Goal: Information Seeking & Learning: Learn about a topic

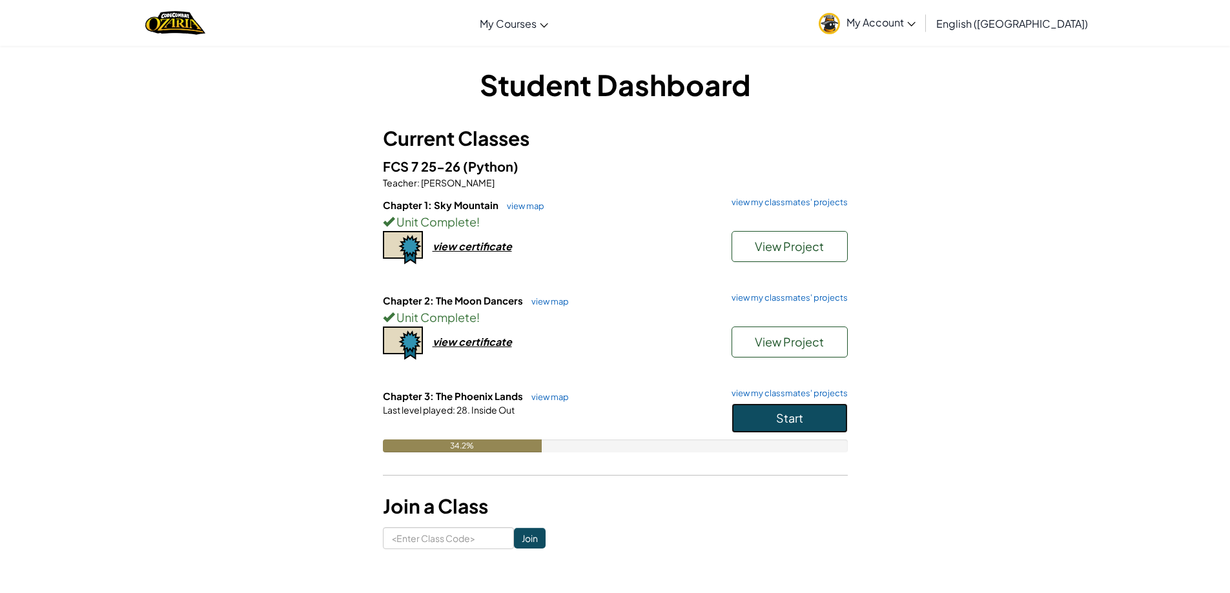
click at [799, 411] on span "Start" at bounding box center [789, 418] width 27 height 15
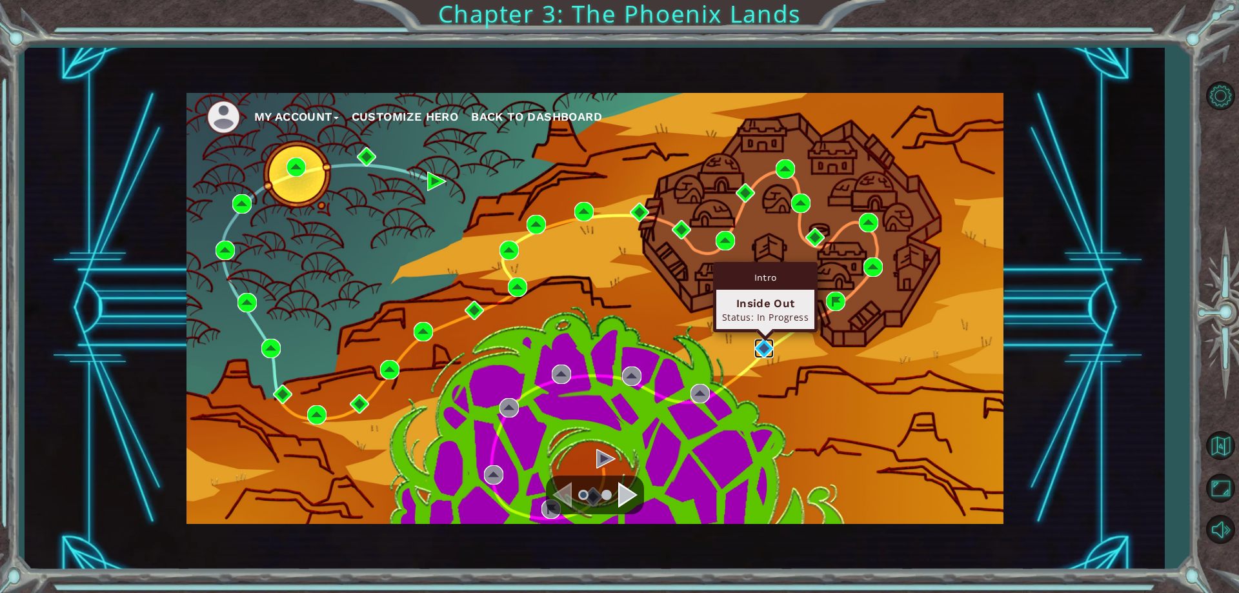
click at [770, 349] on img at bounding box center [764, 348] width 19 height 19
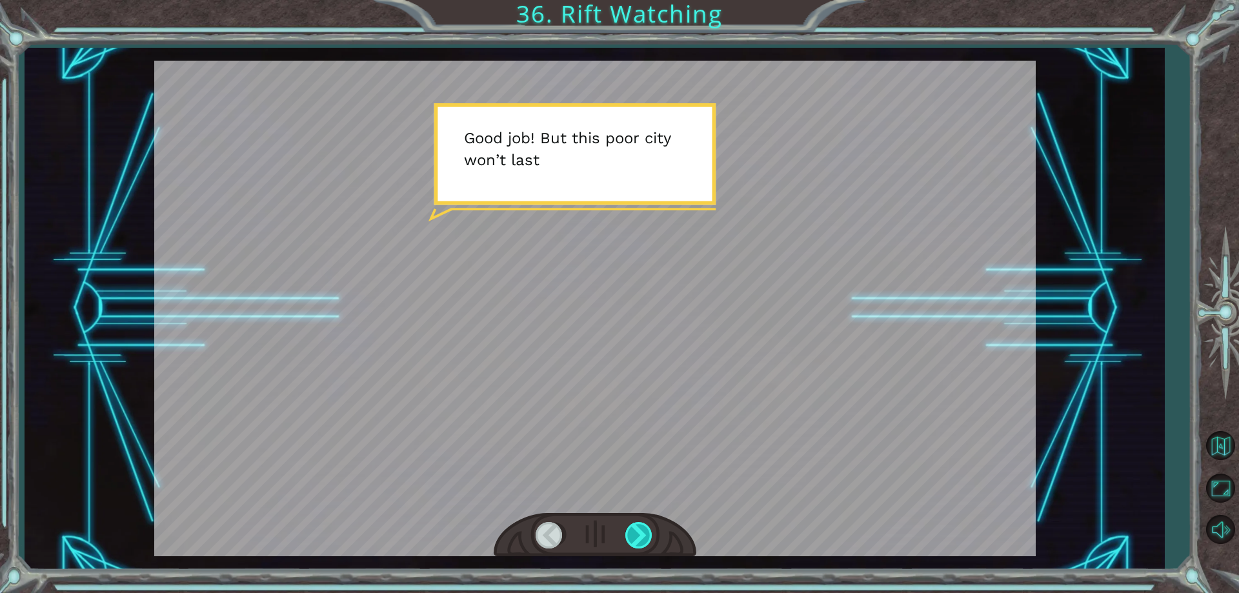
click at [643, 528] on div at bounding box center [640, 535] width 29 height 26
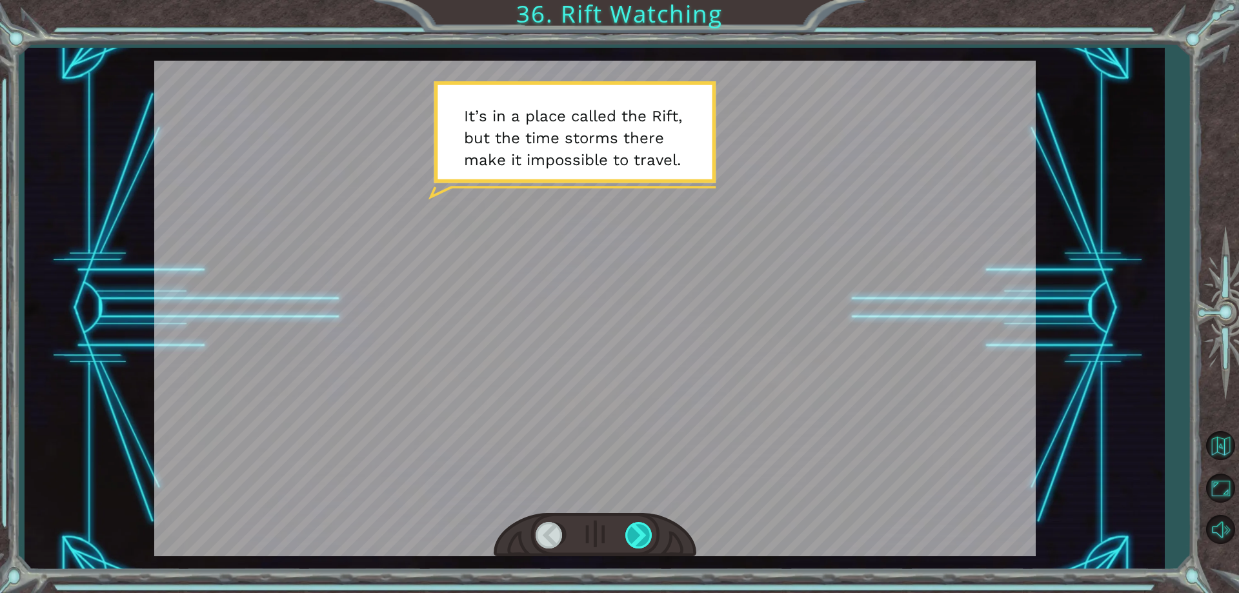
click at [643, 528] on div at bounding box center [640, 535] width 29 height 26
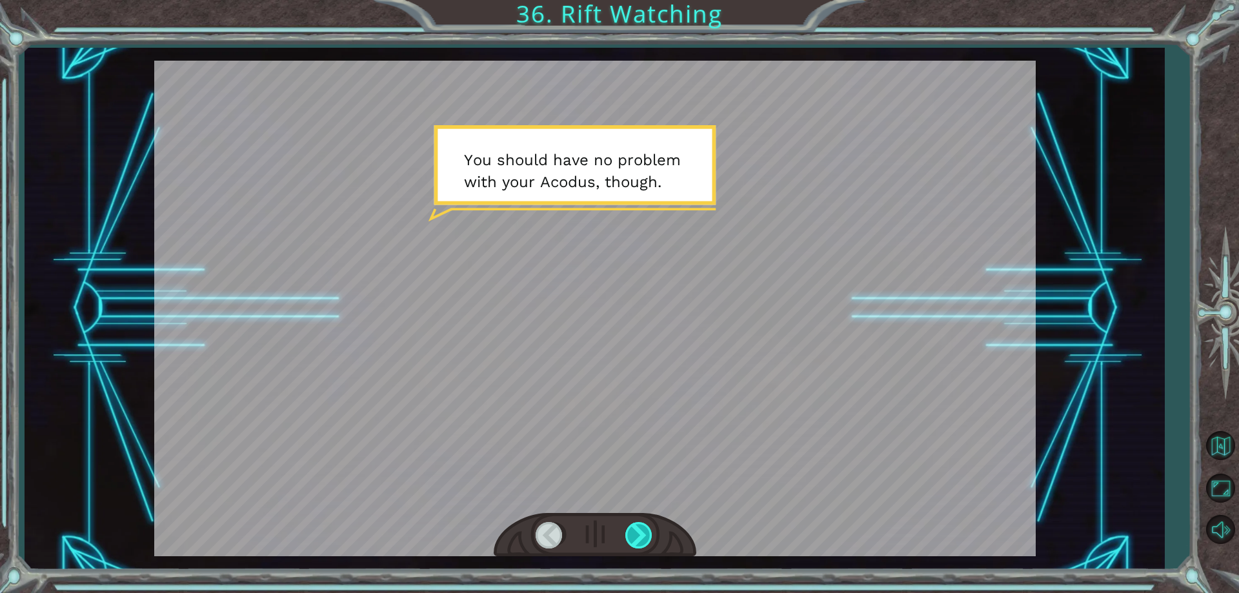
click at [643, 528] on div at bounding box center [640, 535] width 29 height 26
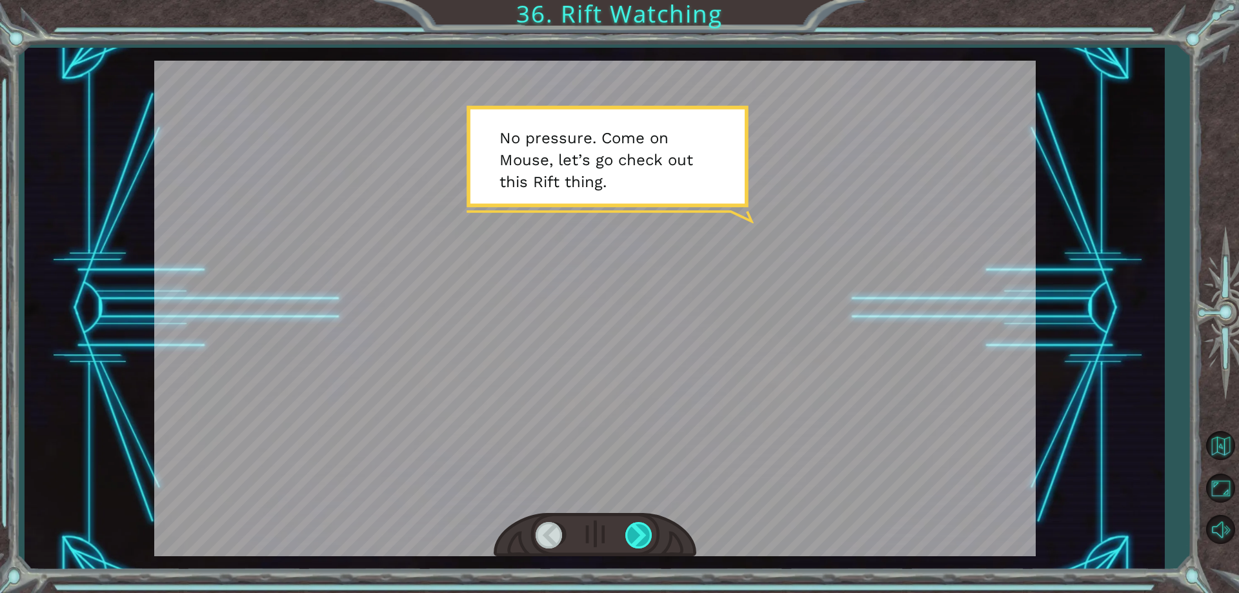
click at [651, 543] on div at bounding box center [640, 535] width 29 height 26
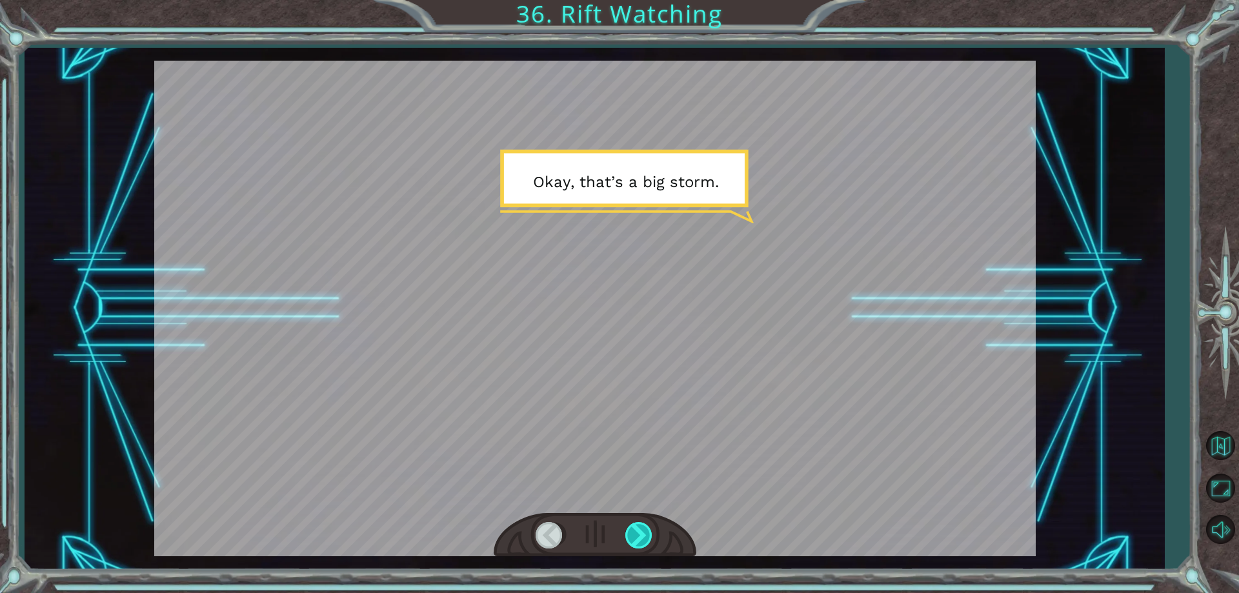
click at [651, 543] on div at bounding box center [640, 535] width 29 height 26
click at [640, 544] on div at bounding box center [640, 535] width 29 height 26
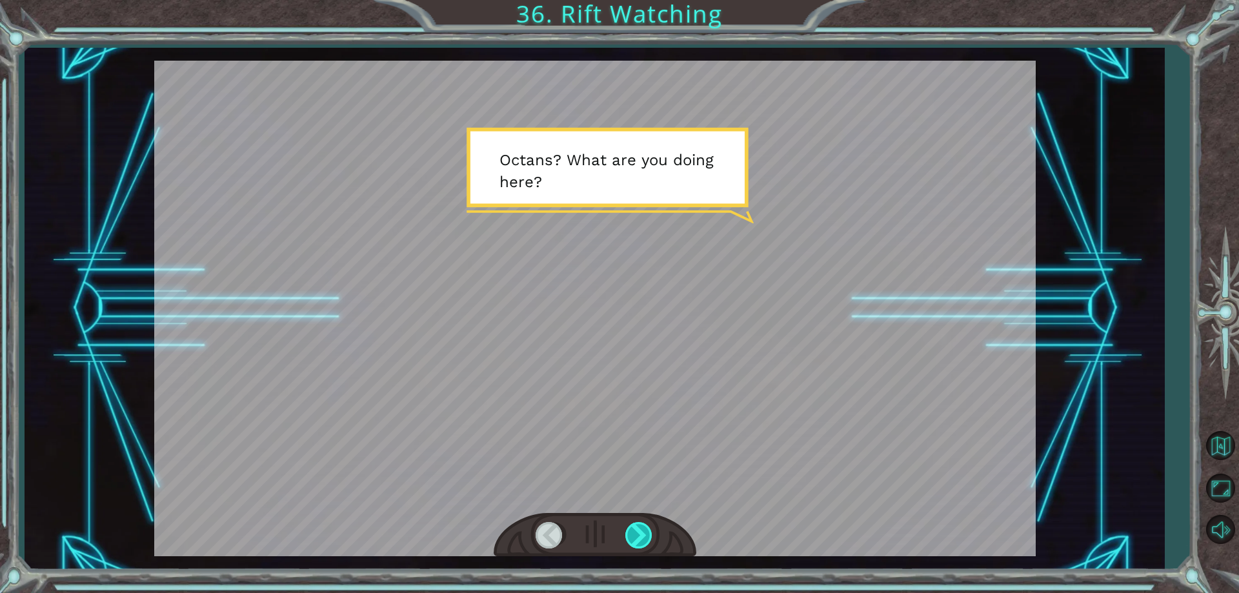
click at [643, 544] on div at bounding box center [640, 535] width 29 height 26
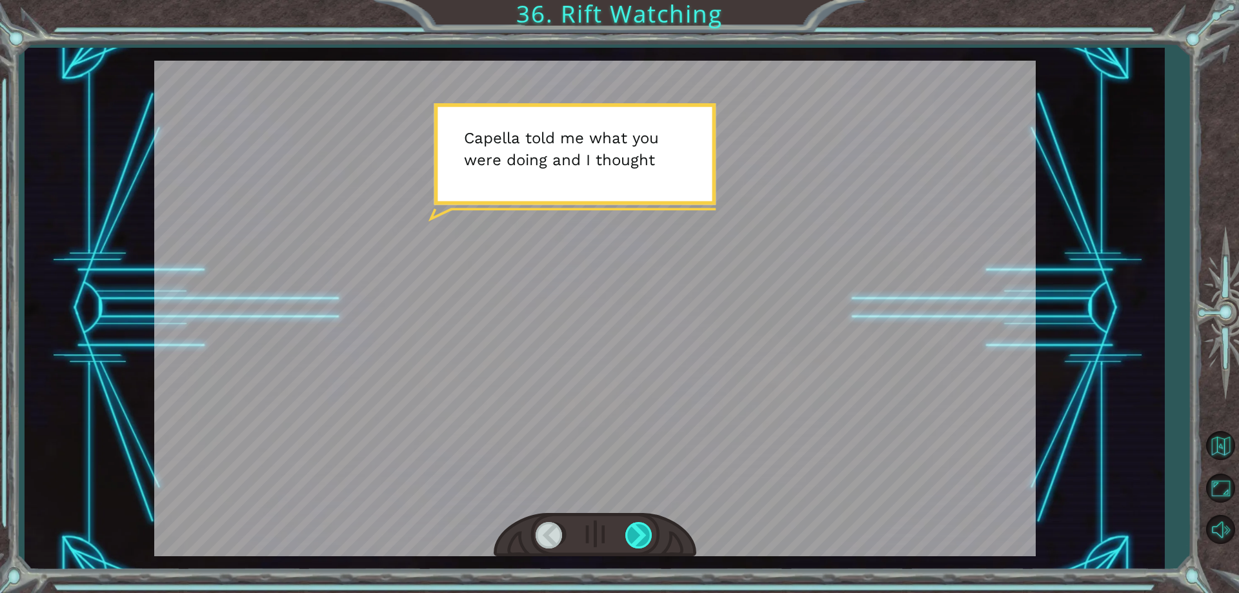
click at [643, 544] on div at bounding box center [640, 535] width 29 height 26
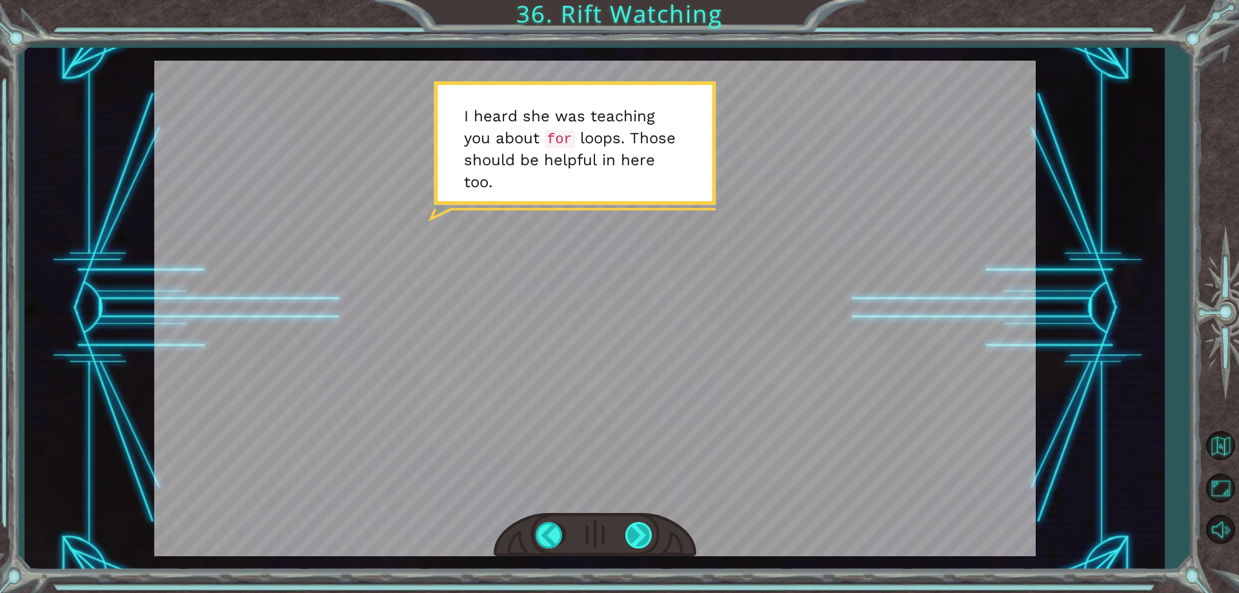
click at [635, 524] on div at bounding box center [640, 535] width 29 height 26
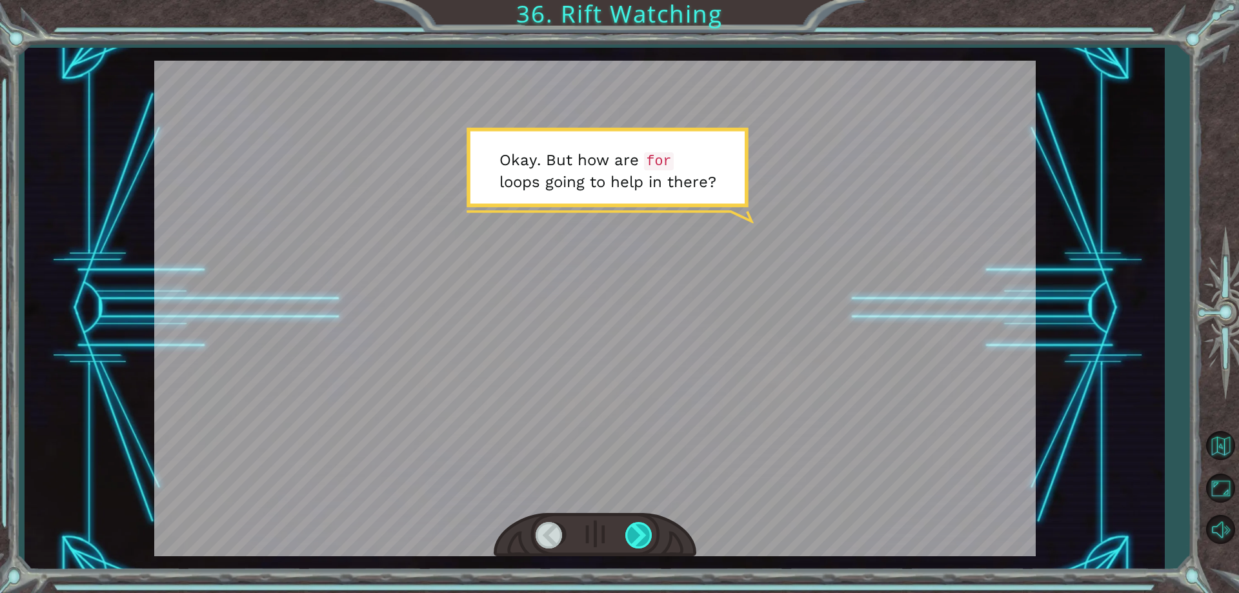
click at [635, 524] on div at bounding box center [640, 535] width 29 height 26
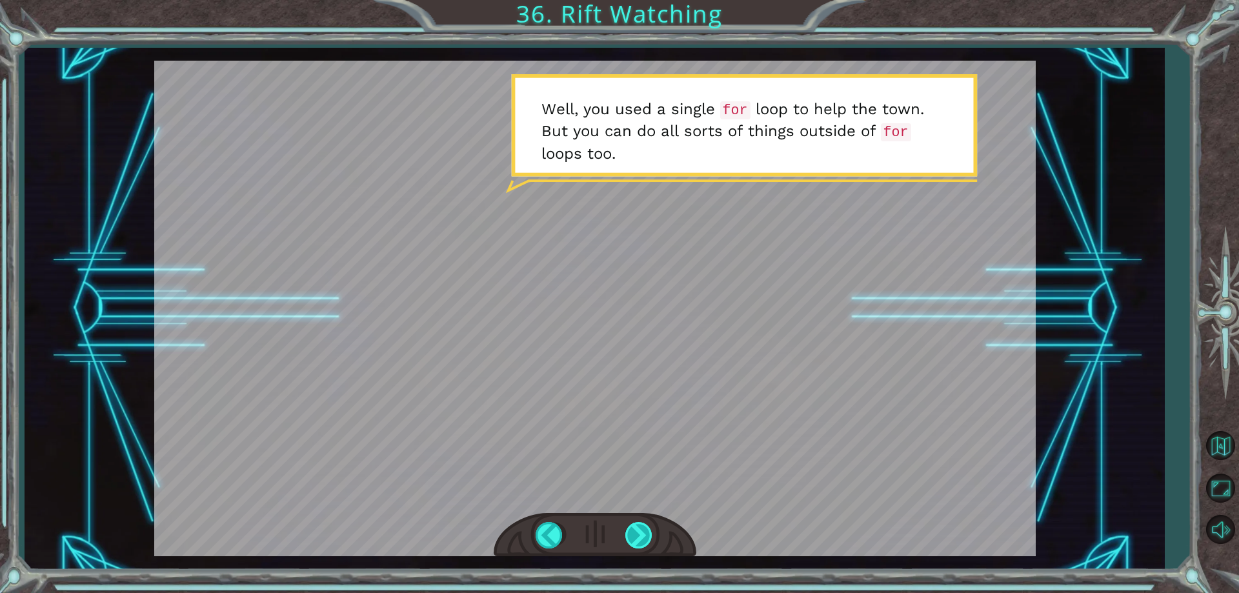
click at [637, 524] on div at bounding box center [640, 535] width 29 height 26
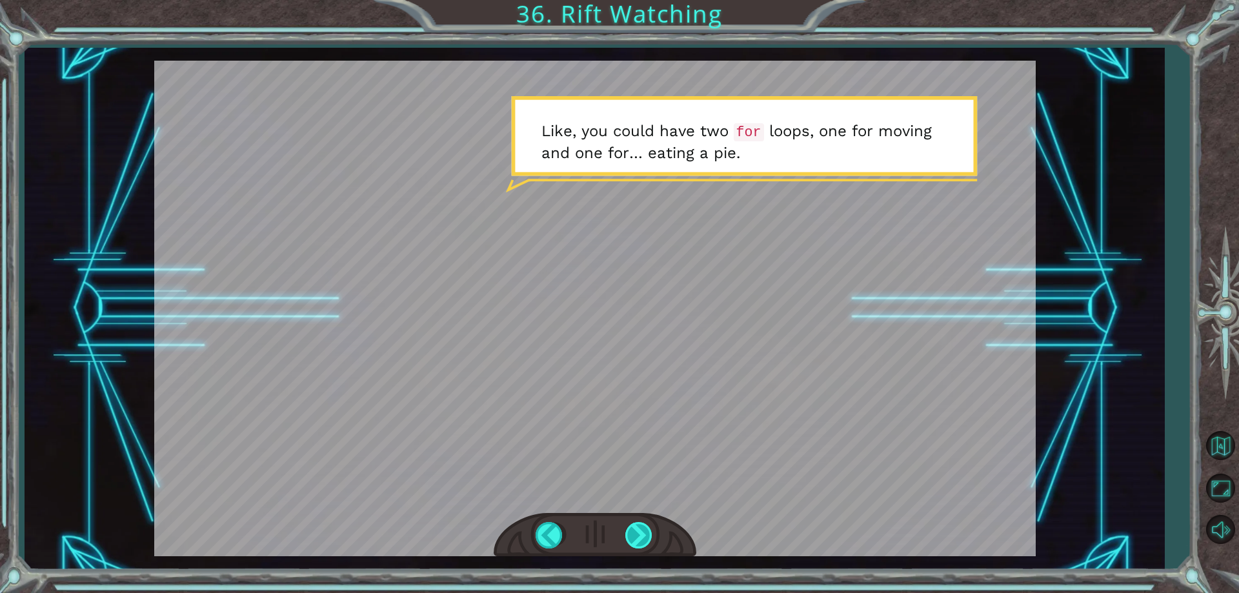
click at [649, 541] on div at bounding box center [640, 535] width 29 height 26
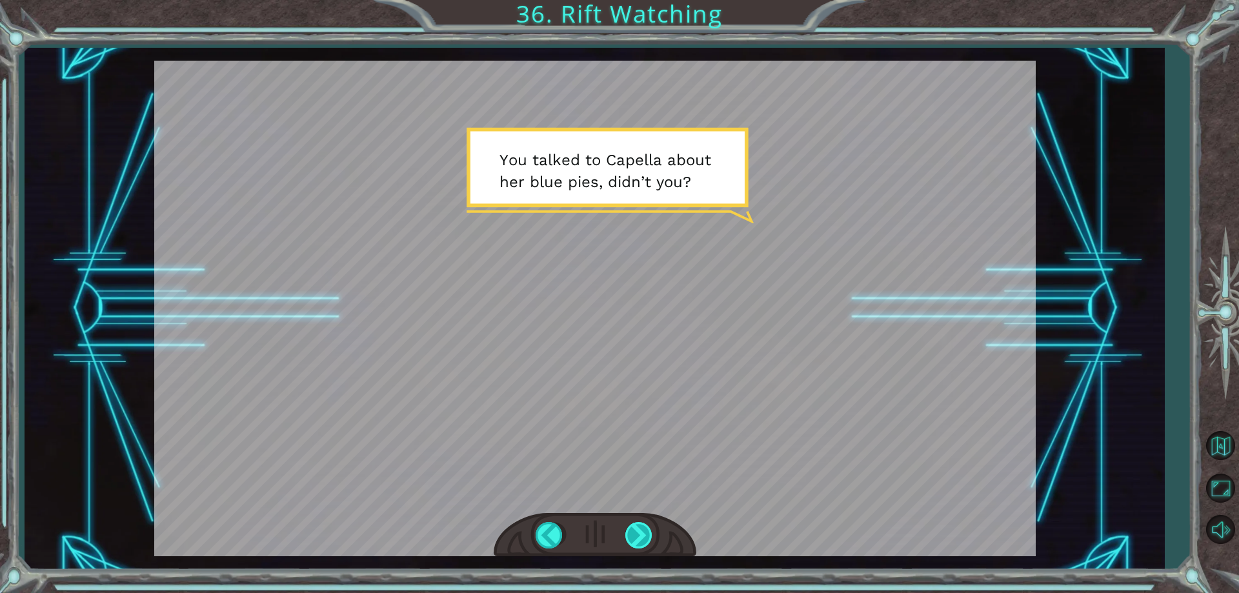
click at [649, 541] on div at bounding box center [640, 535] width 29 height 26
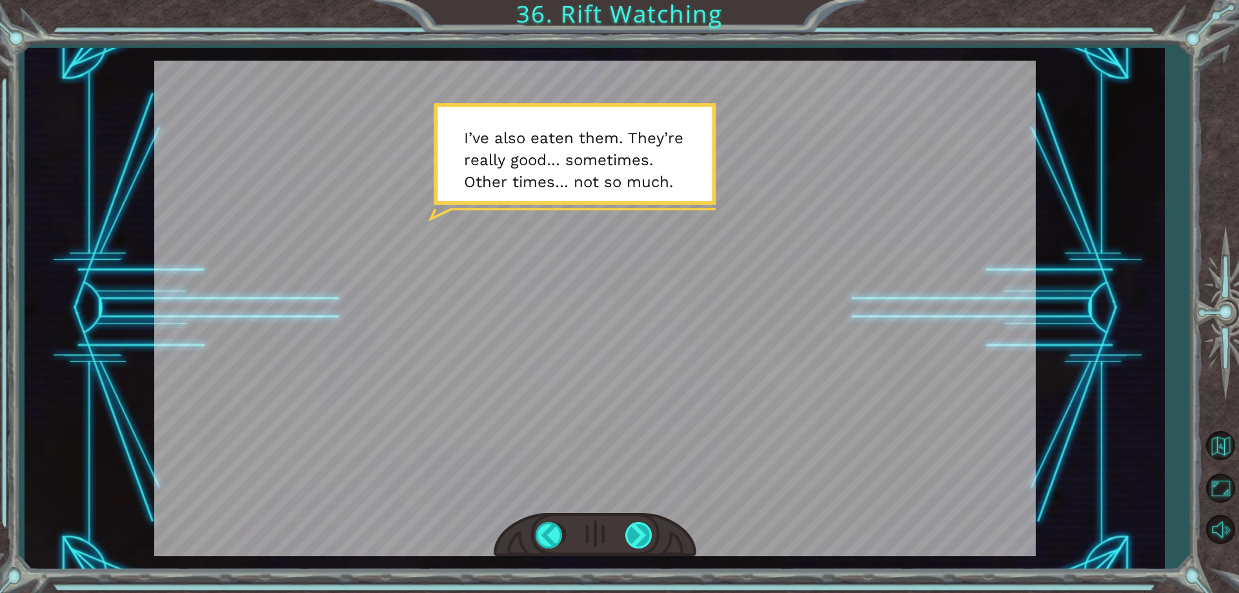
click at [649, 541] on div at bounding box center [640, 535] width 29 height 26
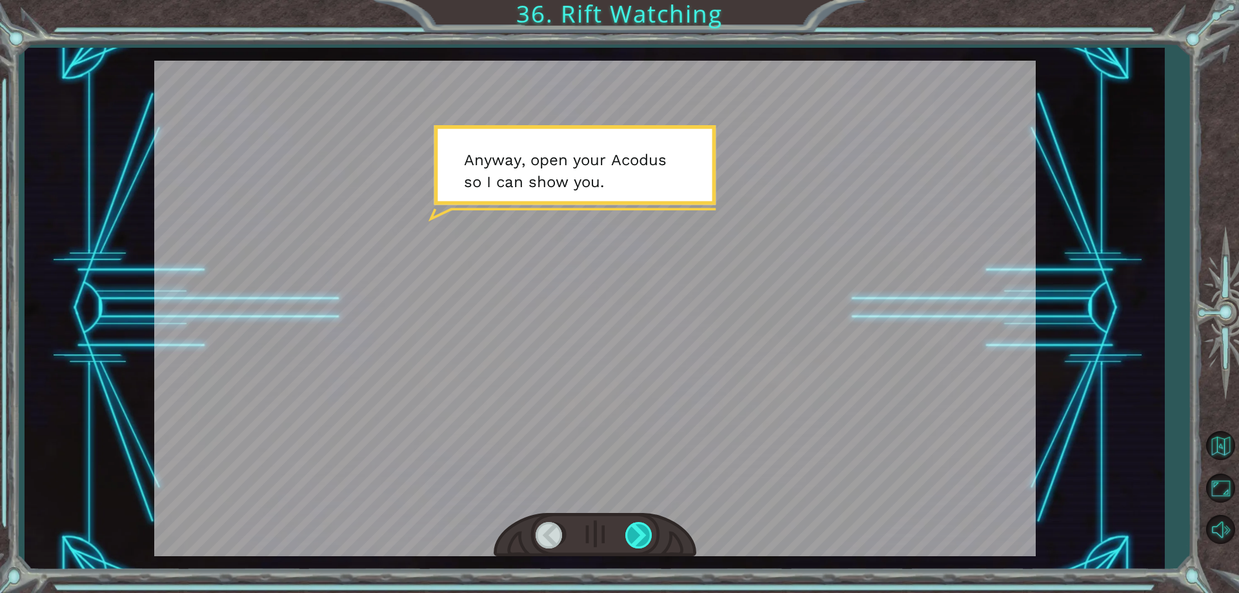
click at [649, 541] on div at bounding box center [640, 535] width 29 height 26
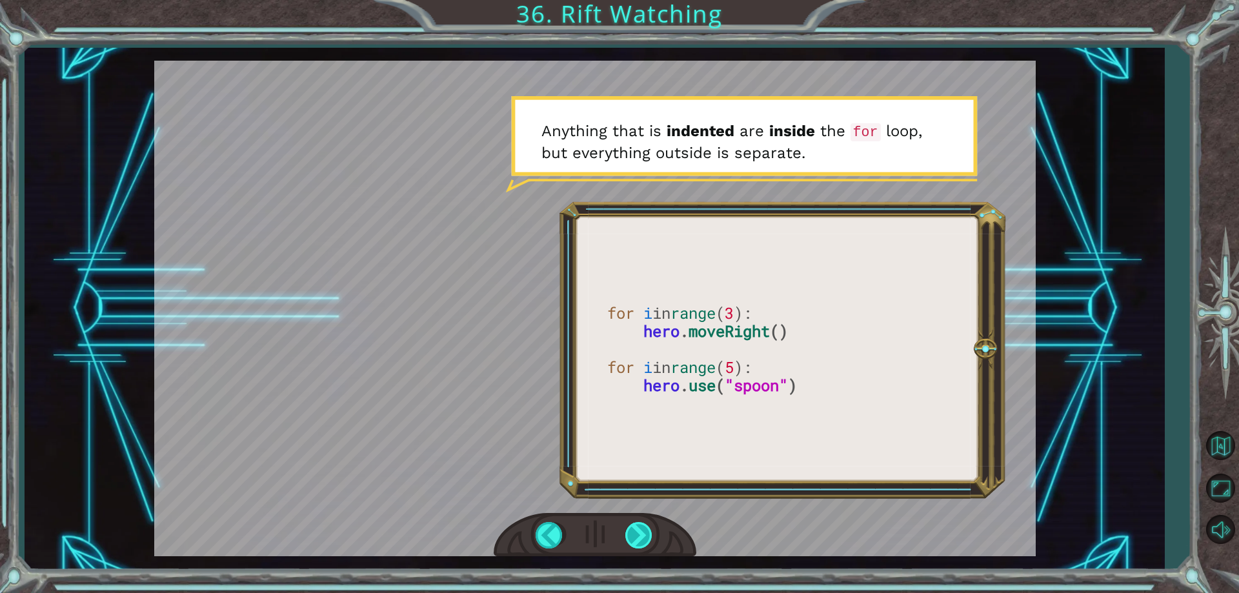
click at [649, 541] on div at bounding box center [640, 535] width 29 height 26
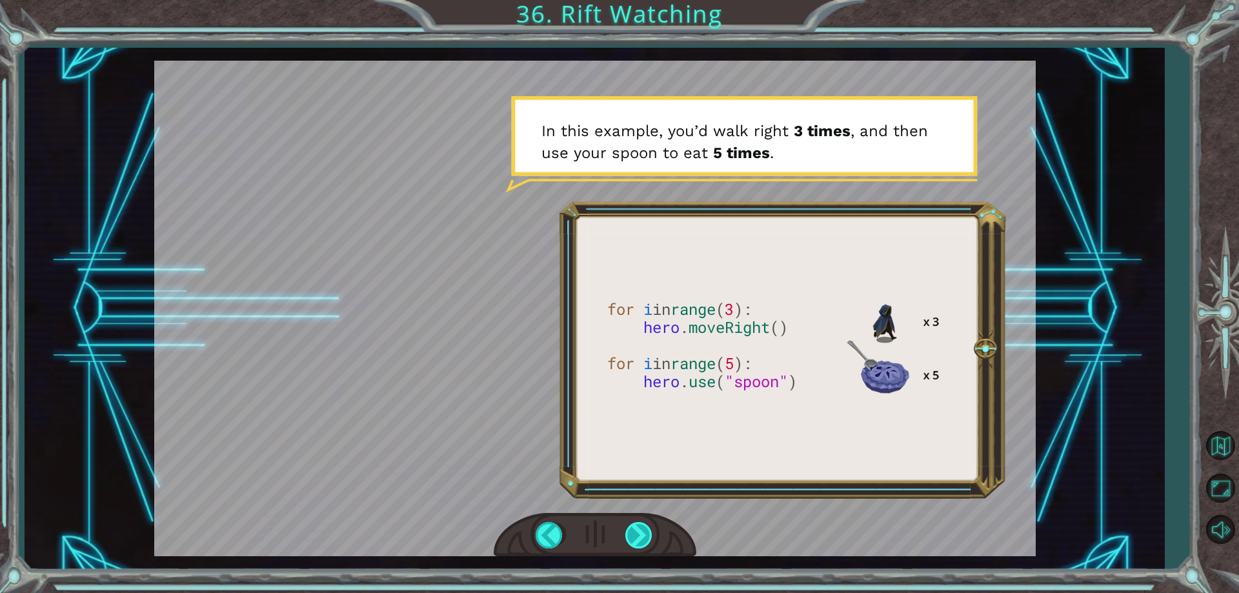
click at [649, 541] on div at bounding box center [640, 535] width 29 height 26
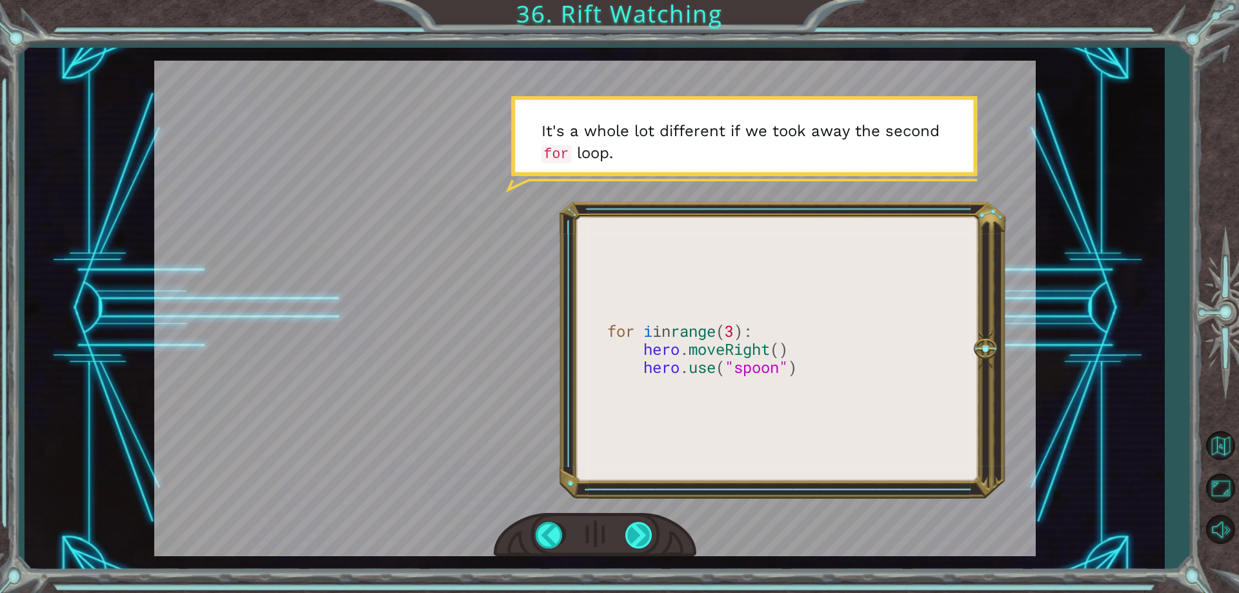
click at [636, 528] on div at bounding box center [640, 535] width 29 height 26
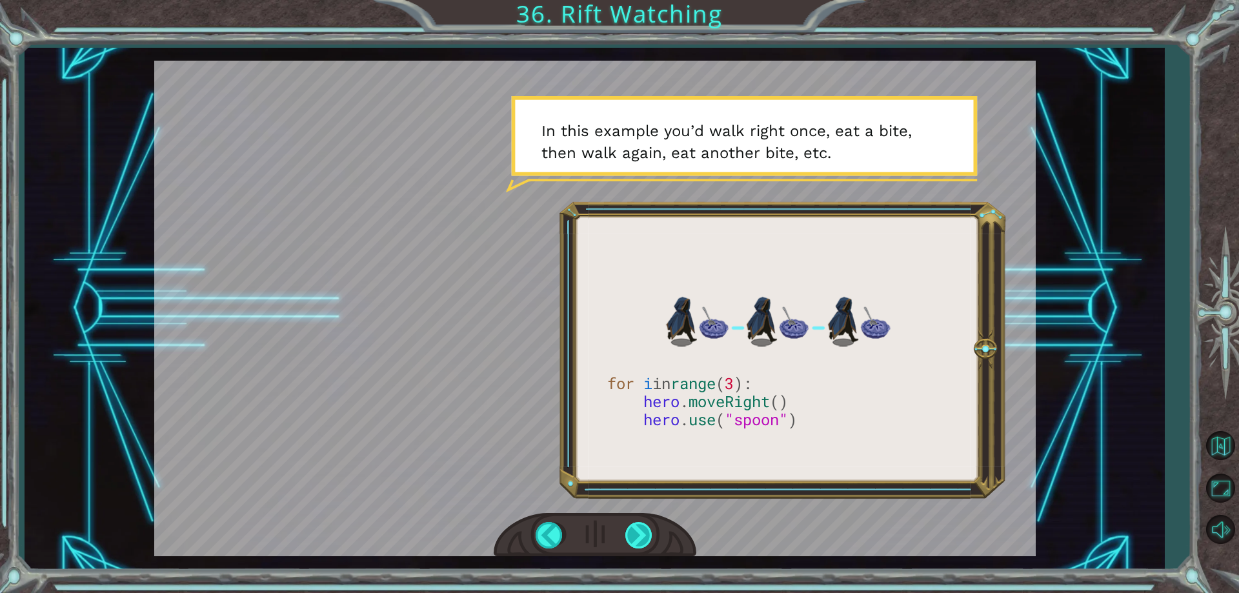
click at [644, 536] on div at bounding box center [640, 535] width 29 height 26
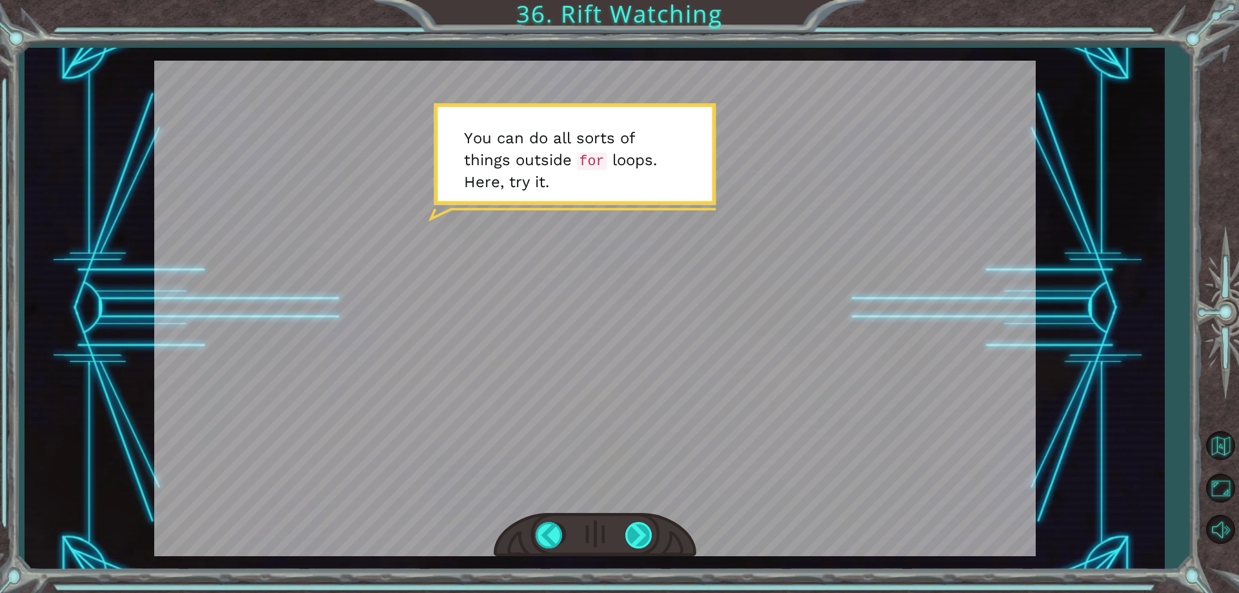
click at [647, 547] on div at bounding box center [640, 535] width 29 height 26
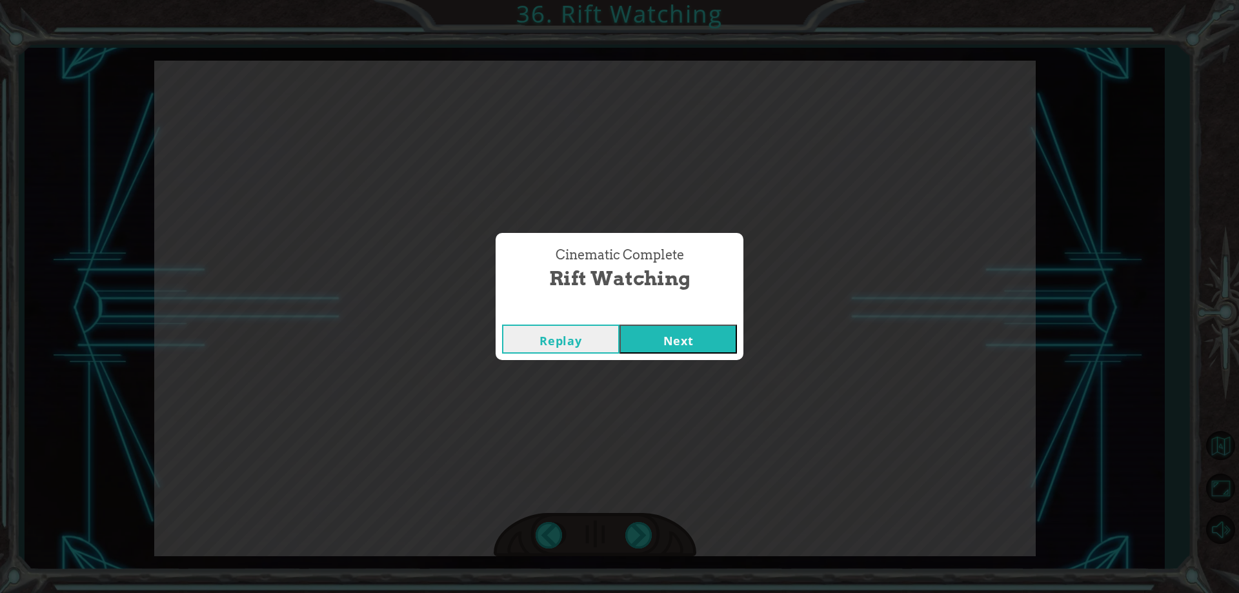
click at [676, 329] on button "Next" at bounding box center [678, 339] width 117 height 29
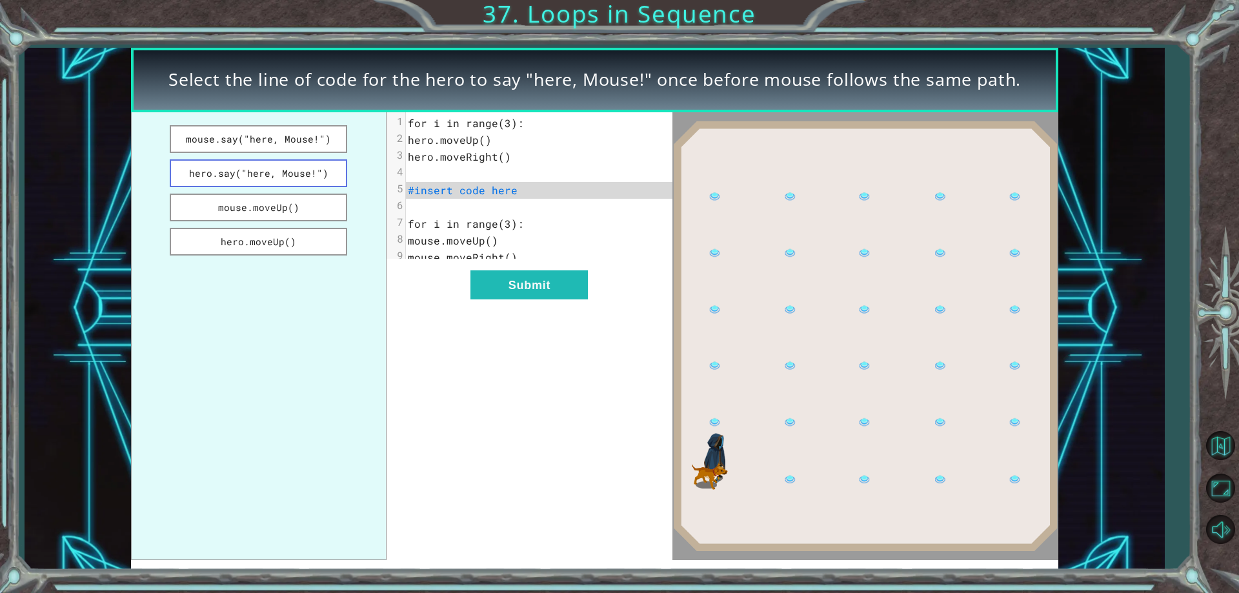
click at [218, 167] on button "hero.say("here, Mouse!")" at bounding box center [259, 173] width 178 height 28
click at [596, 288] on div "xxxxxxxxxx 9 1 for i in range(3): 2 hero.moveUp() 3 hero.moveRight() 4 ​ 5 hero…" at bounding box center [530, 336] width 287 height 449
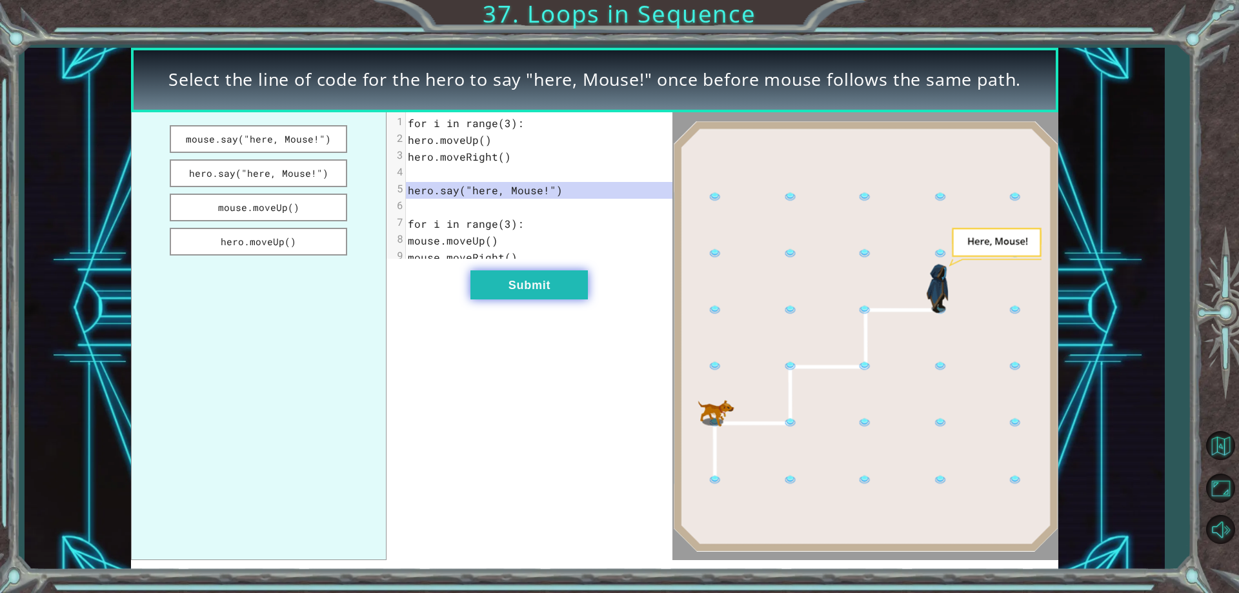
click at [560, 291] on button "Submit" at bounding box center [529, 284] width 117 height 29
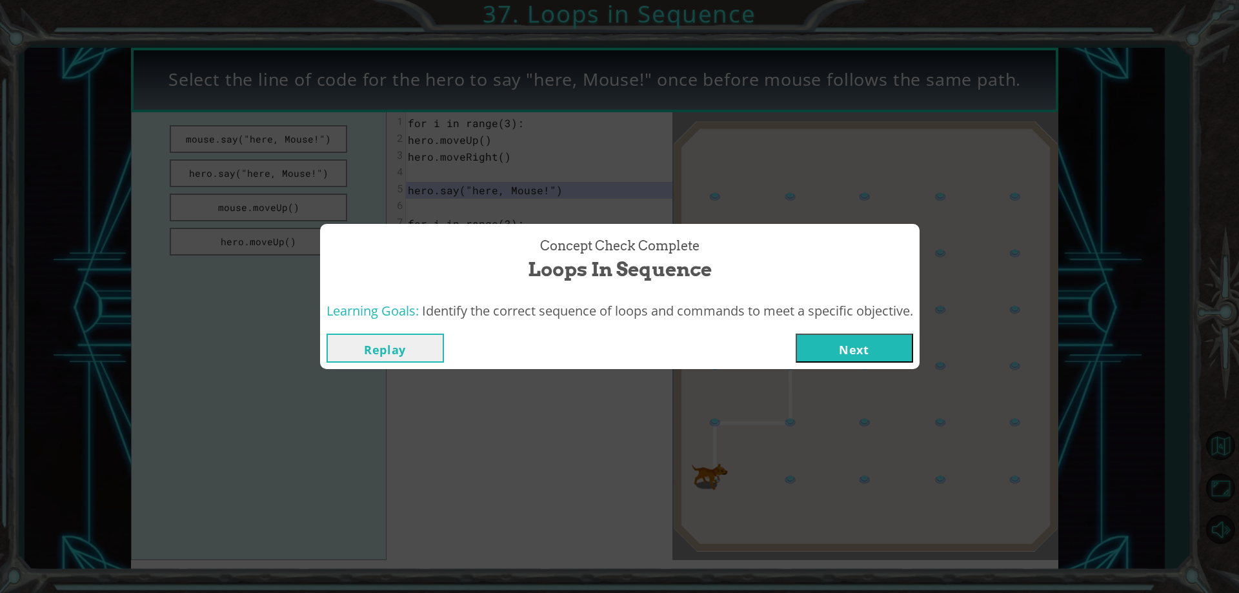
drag, startPoint x: 870, startPoint y: 310, endPoint x: 870, endPoint y: 329, distance: 18.7
click at [870, 316] on span "Identify the correct sequence of loops and commands to meet a specific objectiv…" at bounding box center [667, 310] width 491 height 17
click at [865, 345] on button "Next" at bounding box center [854, 348] width 117 height 29
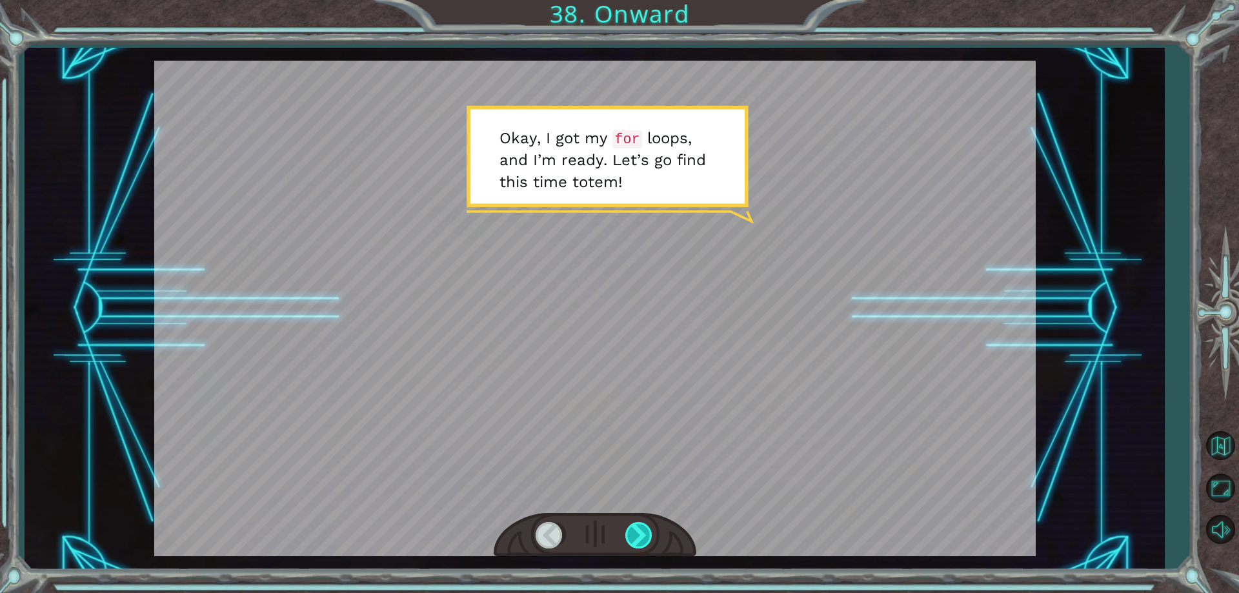
click at [644, 547] on div at bounding box center [640, 535] width 29 height 26
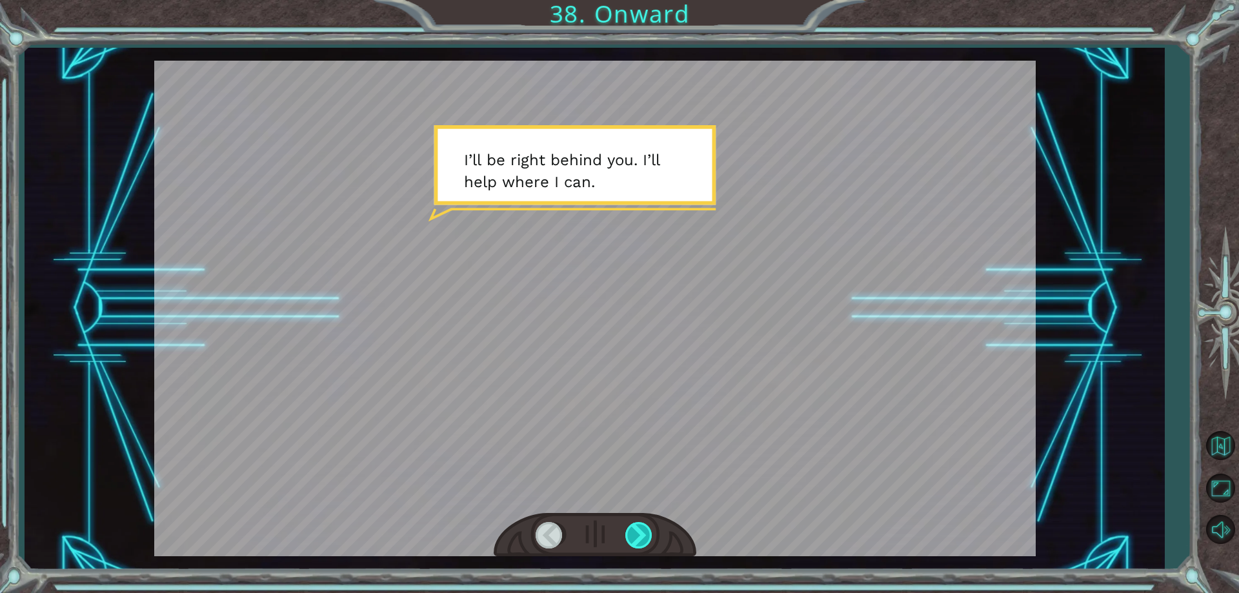
click at [644, 537] on div at bounding box center [640, 535] width 29 height 26
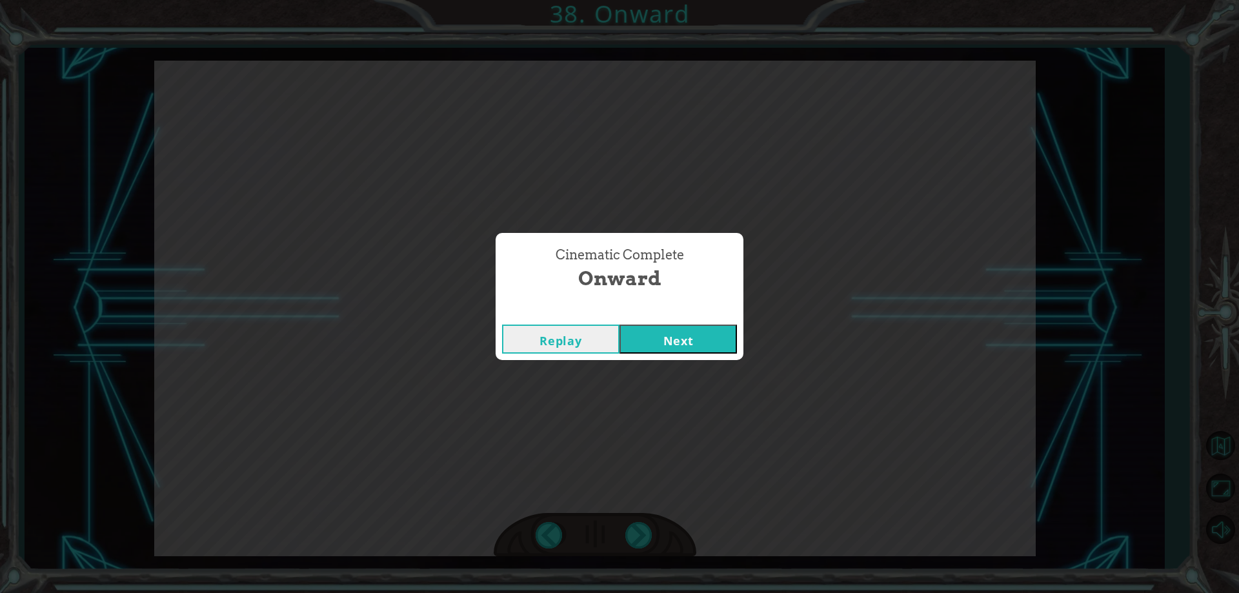
click at [690, 345] on button "Next" at bounding box center [678, 339] width 117 height 29
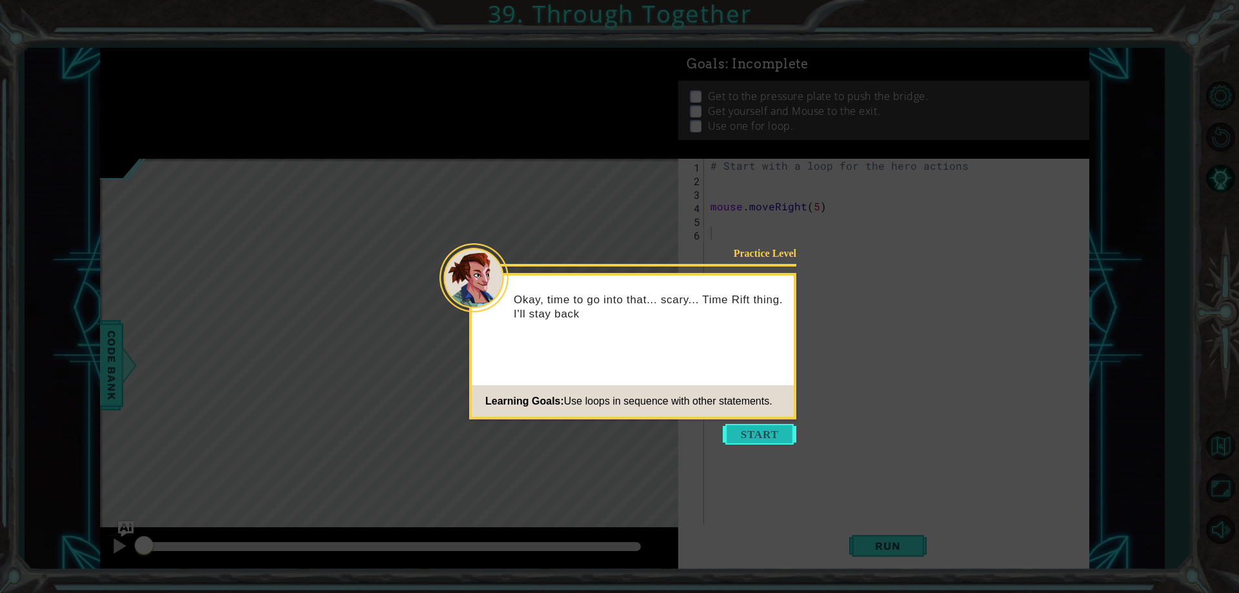
click at [759, 431] on button "Start" at bounding box center [760, 434] width 74 height 21
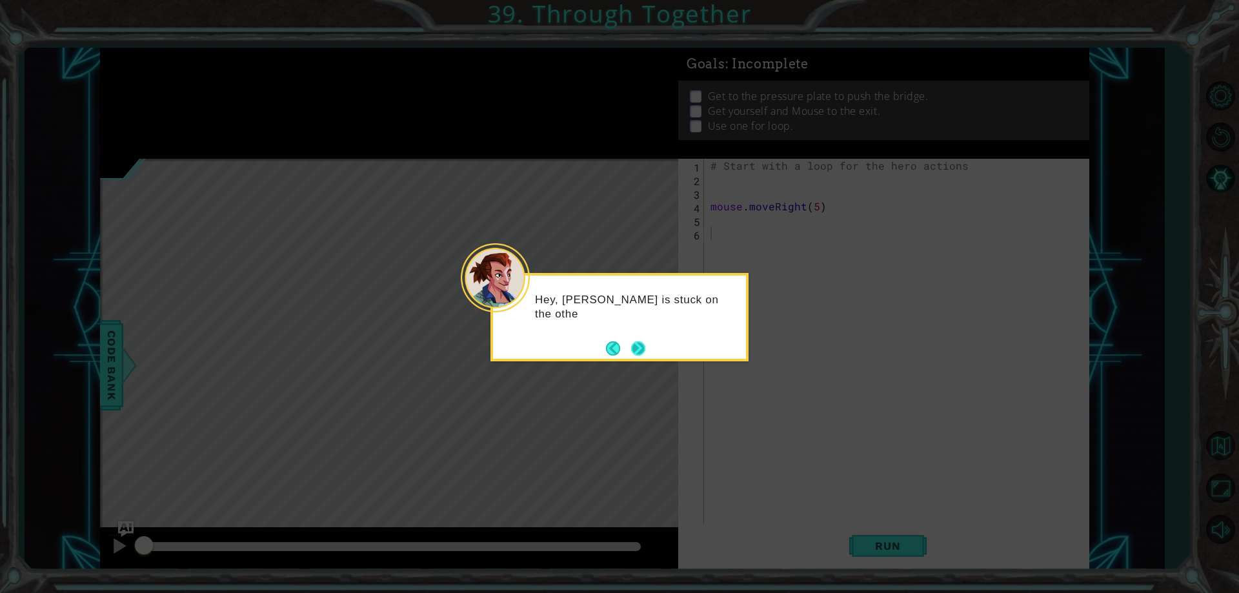
click at [632, 341] on button "Next" at bounding box center [638, 349] width 22 height 22
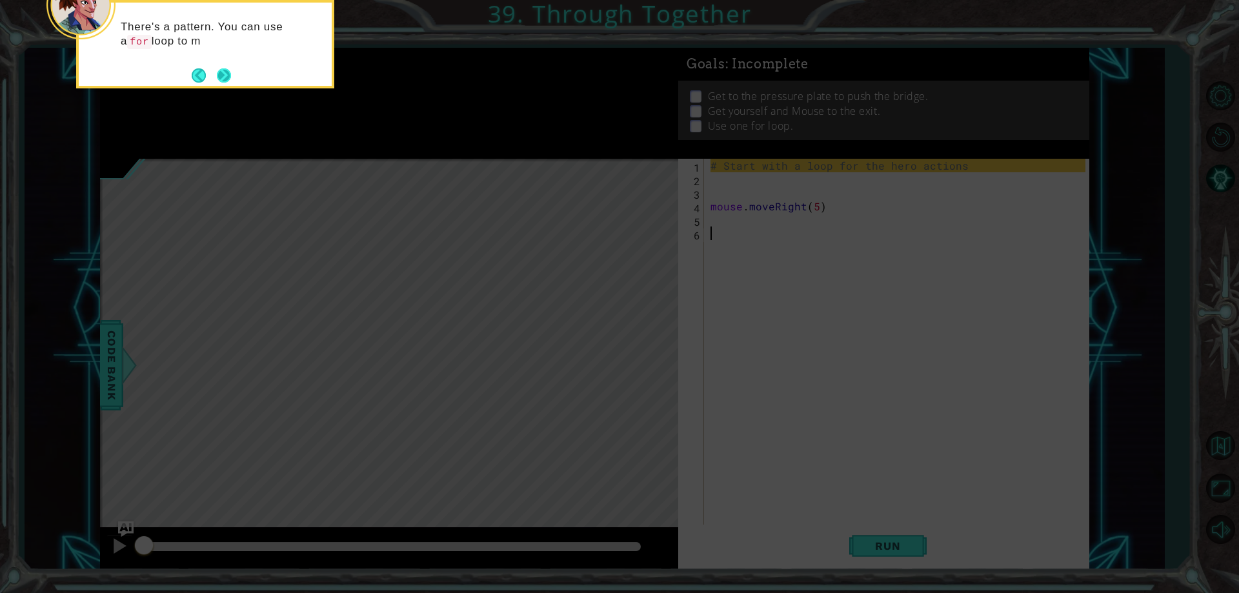
click at [219, 77] on button "Next" at bounding box center [223, 75] width 15 height 15
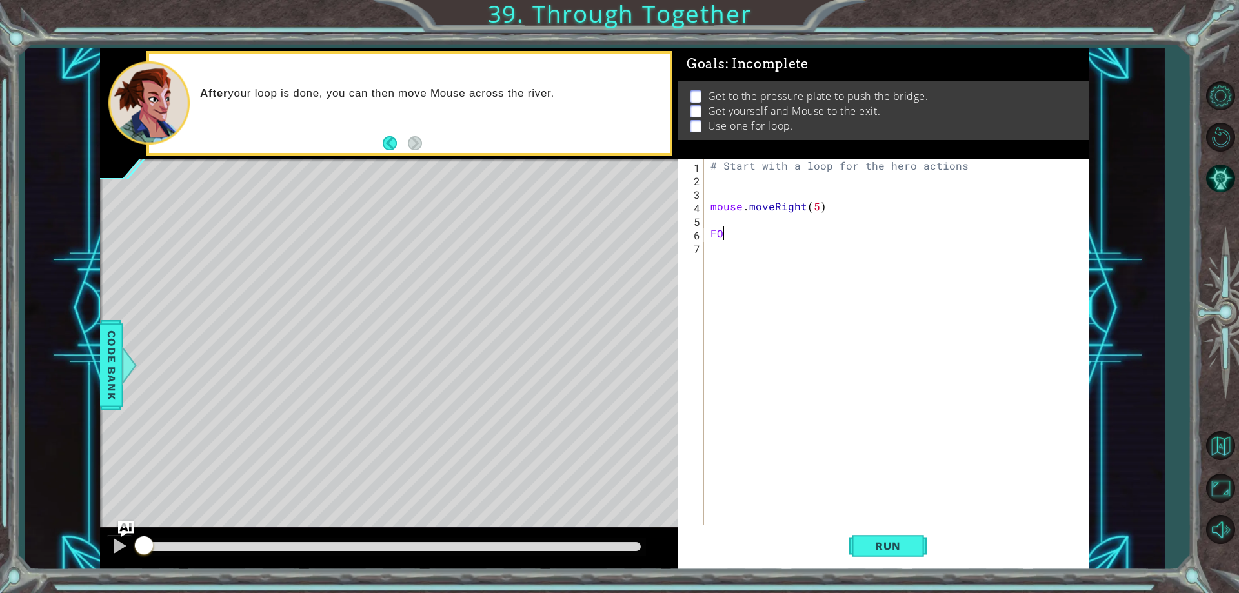
type textarea "F"
type textarea "for i in range (3):"
type textarea "hero.moveUp(2)"
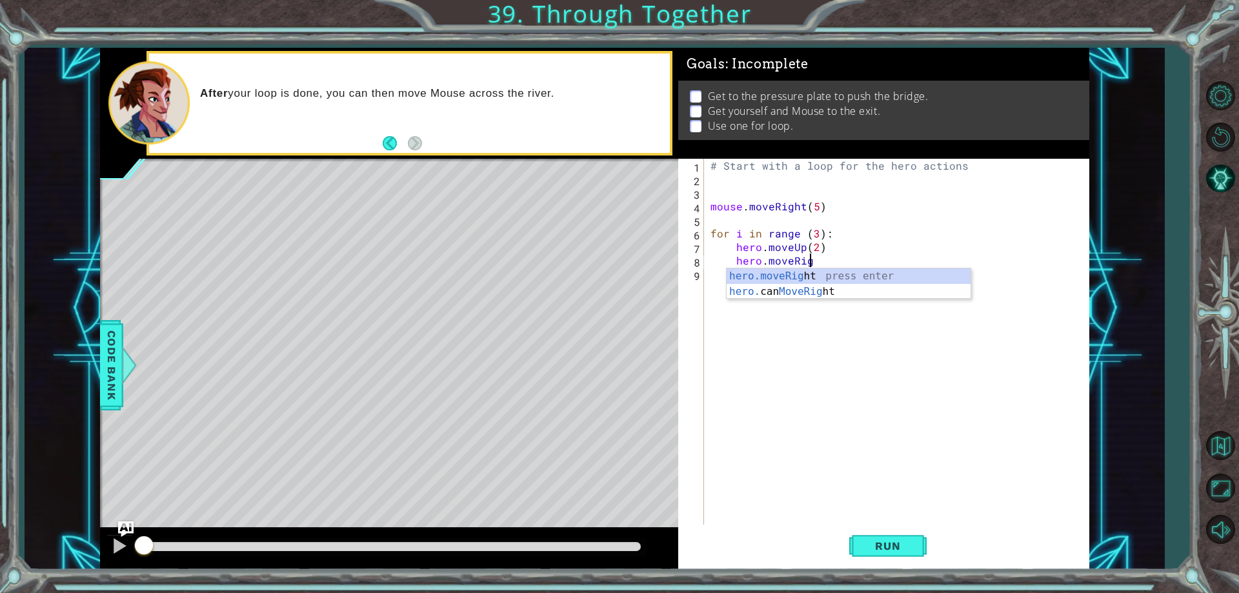
scroll to position [0, 6]
type textarea "hero.moveRight()"
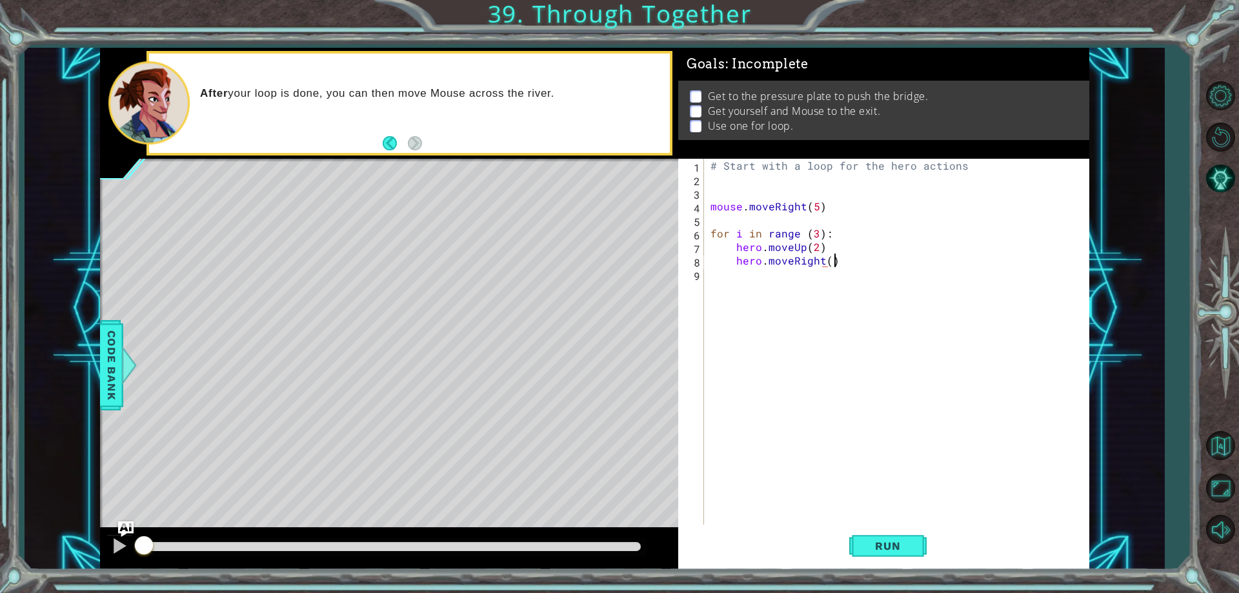
scroll to position [0, 7]
